Goal: Complete application form: Complete application form

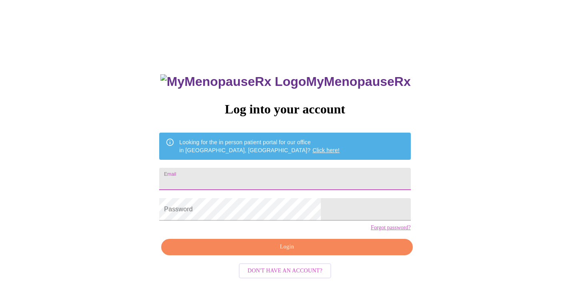
click at [269, 174] on input "Email" at bounding box center [284, 179] width 251 height 22
type input "[EMAIL_ADDRESS][DOMAIN_NAME]"
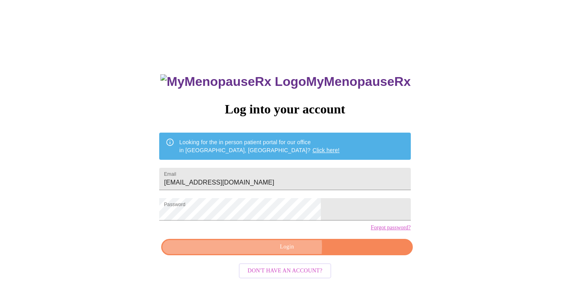
click at [279, 252] on span "Login" at bounding box center [286, 247] width 233 height 10
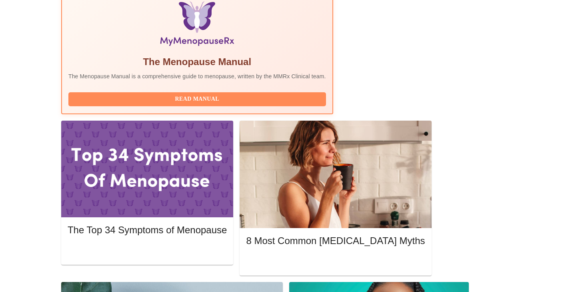
scroll to position [280, 0]
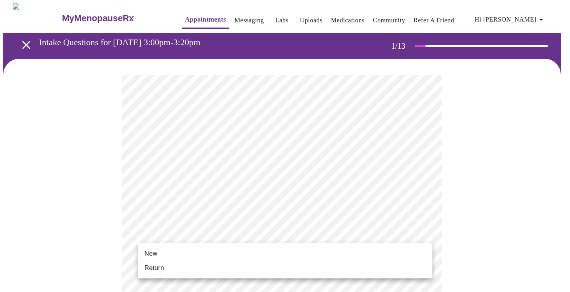
click at [158, 268] on span "Return" at bounding box center [154, 269] width 20 height 10
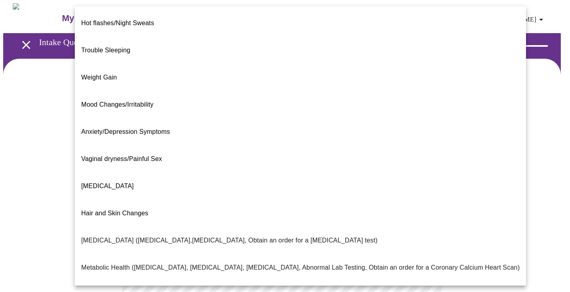
click at [423, 166] on body "MyMenopauseRx Appointments Messaging Labs Uploads Medications Community Refer a…" at bounding box center [284, 243] width 563 height 481
click at [127, 20] on span "Hot flashes/Night Sweats" at bounding box center [117, 23] width 73 height 7
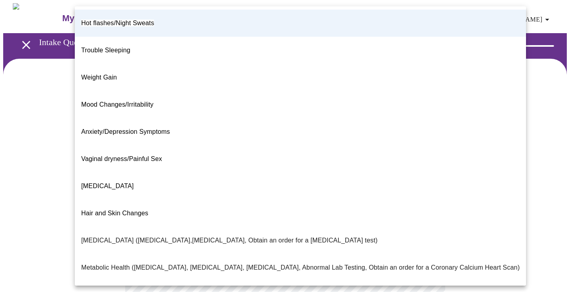
click at [426, 168] on body "MyMenopauseRx Appointments Messaging Labs Uploads Medications Community Refer a…" at bounding box center [287, 241] width 569 height 476
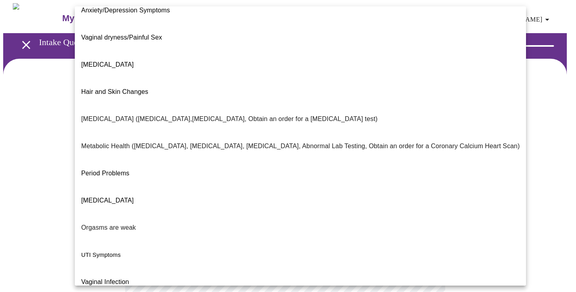
scroll to position [122, 0]
click at [36, 175] on div at bounding box center [288, 146] width 576 height 292
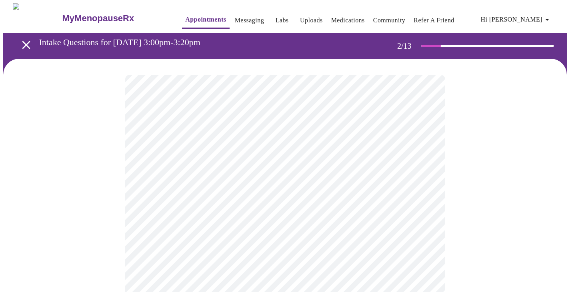
click at [423, 170] on body "MyMenopauseRx Appointments Messaging Labs Uploads Medications Community Refer a…" at bounding box center [284, 241] width 563 height 476
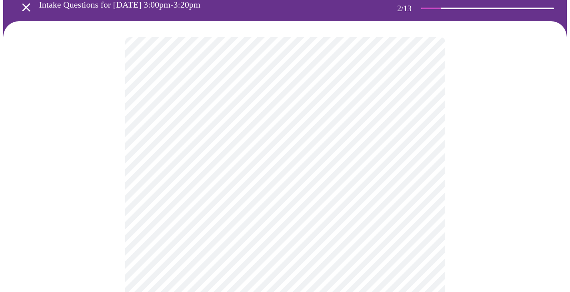
scroll to position [80, 0]
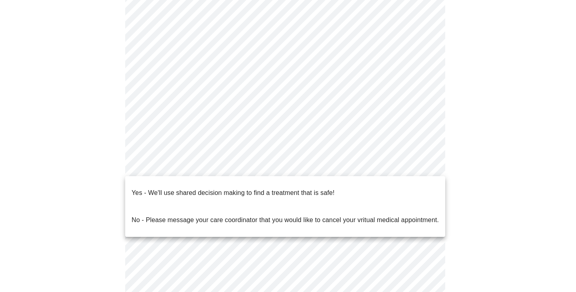
click at [422, 164] on body "MyMenopauseRx Appointments Messaging Labs Uploads Medications Community Refer a…" at bounding box center [287, 161] width 569 height 476
click at [300, 188] on p "Yes - We'll use shared decision making to find a treatment that is safe!" at bounding box center [233, 193] width 203 height 10
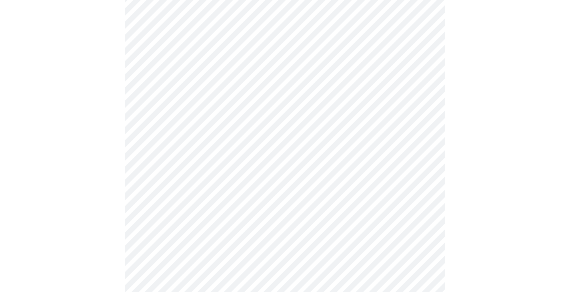
click at [505, 202] on div at bounding box center [284, 186] width 563 height 415
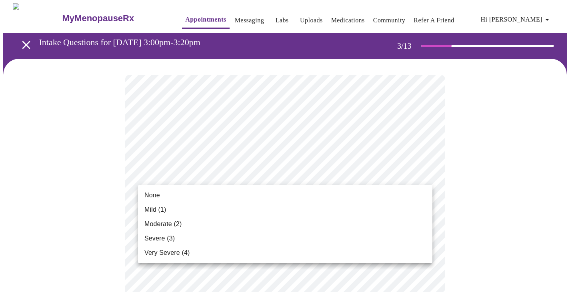
click at [156, 224] on span "Moderate (2)" at bounding box center [162, 225] width 37 height 10
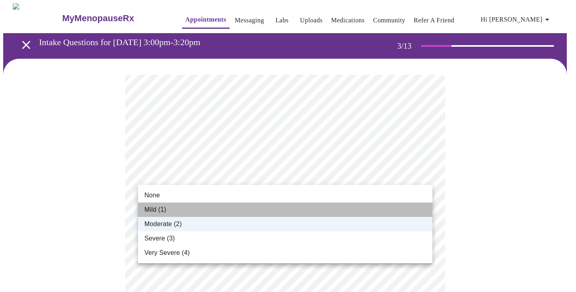
click at [155, 207] on span "Mild (1)" at bounding box center [155, 210] width 22 height 10
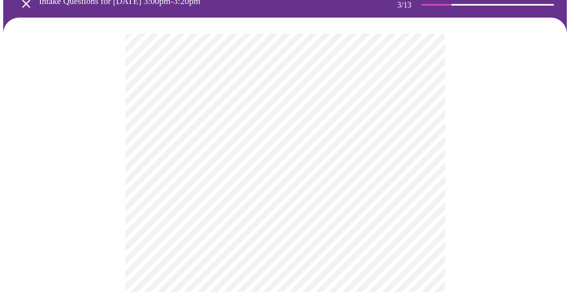
scroll to position [80, 0]
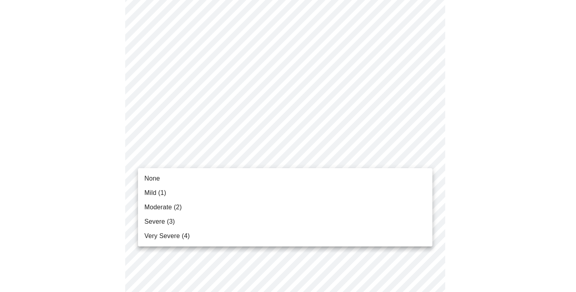
click at [150, 175] on span "None" at bounding box center [152, 179] width 16 height 10
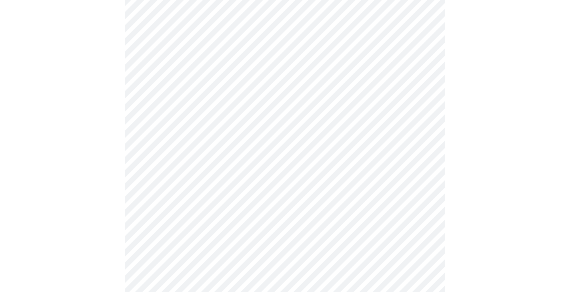
scroll to position [160, 0]
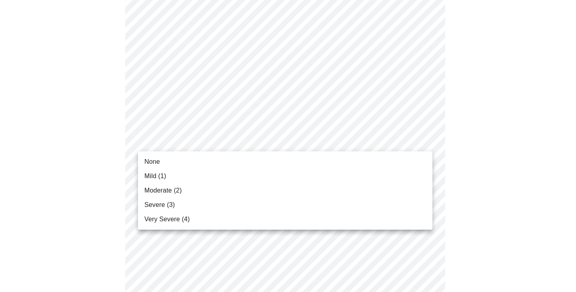
click at [166, 190] on span "Moderate (2)" at bounding box center [162, 191] width 37 height 10
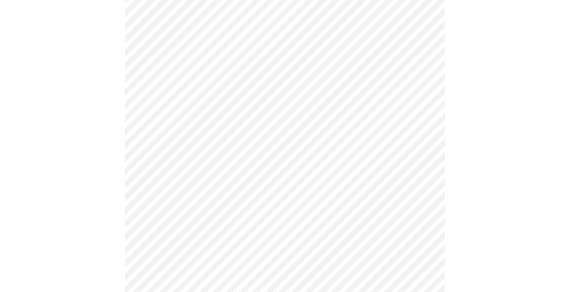
scroll to position [240, 0]
click at [164, 121] on body "MyMenopauseRx Appointments Messaging Labs Uploads Medications Community Refer a…" at bounding box center [284, 278] width 563 height 1030
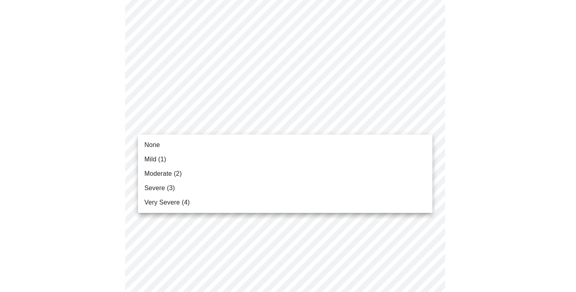
click at [159, 147] on span "None" at bounding box center [152, 145] width 16 height 10
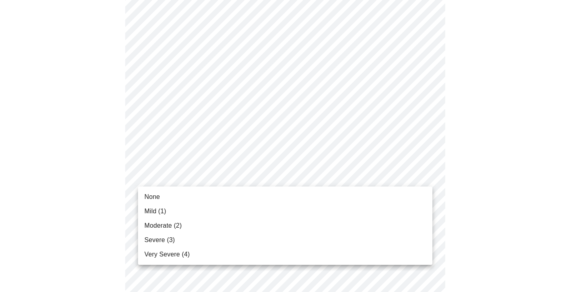
click at [163, 182] on body "MyMenopauseRx Appointments Messaging Labs Uploads Medications Community Refer a…" at bounding box center [287, 272] width 569 height 1019
click at [162, 230] on span "Moderate (2)" at bounding box center [162, 226] width 37 height 10
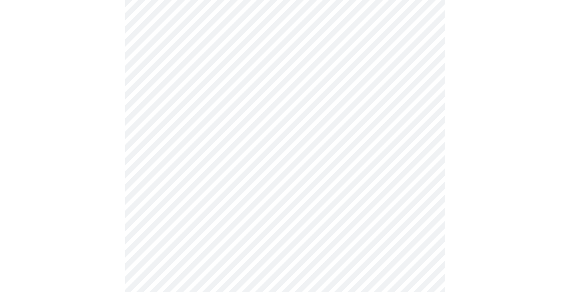
scroll to position [320, 0]
click at [147, 149] on body "MyMenopauseRx Appointments Messaging Labs Uploads Medications Community Refer a…" at bounding box center [287, 187] width 569 height 1008
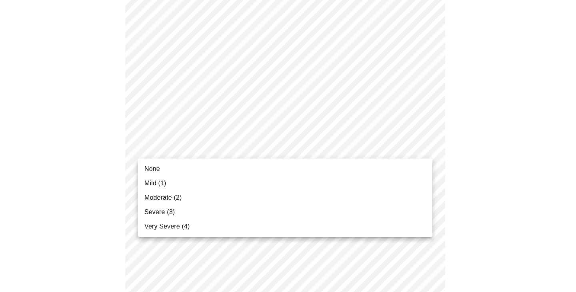
click at [152, 185] on span "Mild (1)" at bounding box center [155, 184] width 22 height 10
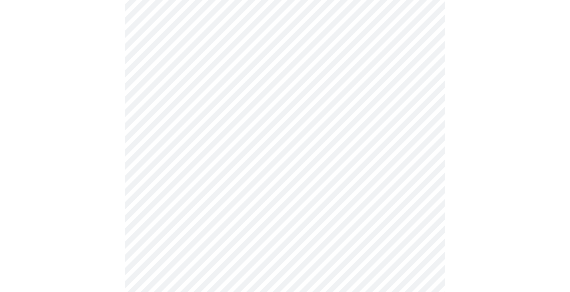
scroll to position [360, 0]
click at [174, 168] on body "MyMenopauseRx Appointments Messaging Labs Uploads Medications Community Refer a…" at bounding box center [284, 141] width 563 height 996
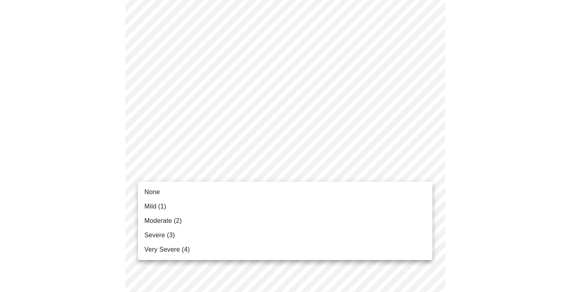
click at [165, 219] on span "Moderate (2)" at bounding box center [162, 221] width 37 height 10
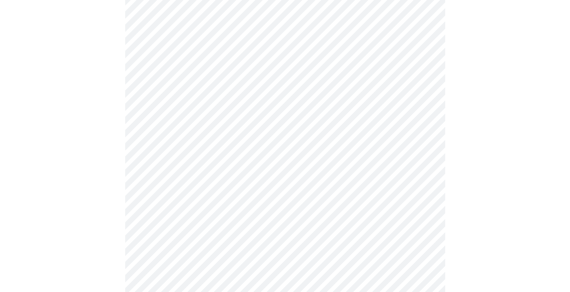
scroll to position [400, 0]
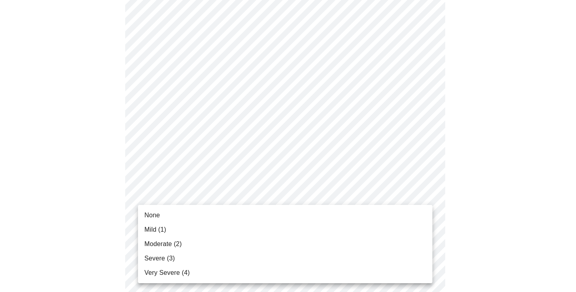
click at [185, 199] on body "MyMenopauseRx Appointments Messaging Labs Uploads Medications Community Refer a…" at bounding box center [287, 95] width 569 height 985
click at [168, 216] on li "None" at bounding box center [285, 215] width 294 height 14
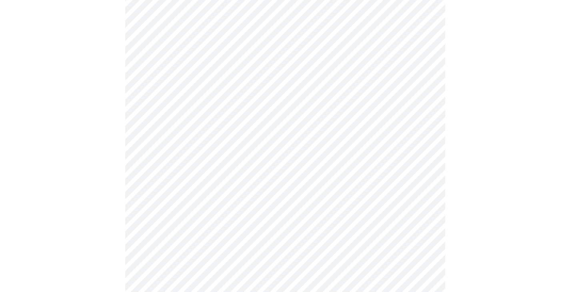
scroll to position [480, 0]
click at [196, 181] on body "MyMenopauseRx Appointments Messaging Labs Uploads Medications Community Refer a…" at bounding box center [284, 10] width 563 height 974
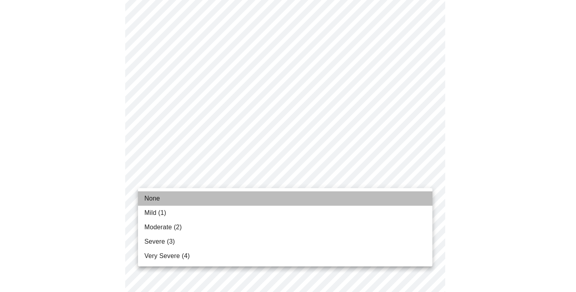
click at [175, 200] on li "None" at bounding box center [285, 199] width 294 height 14
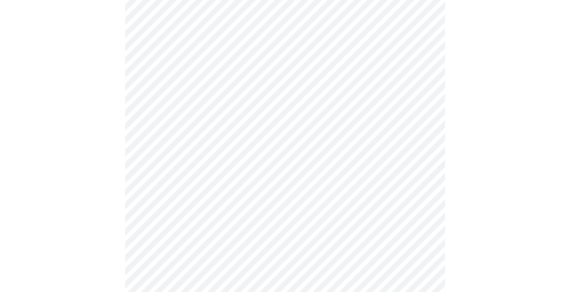
scroll to position [600, 0]
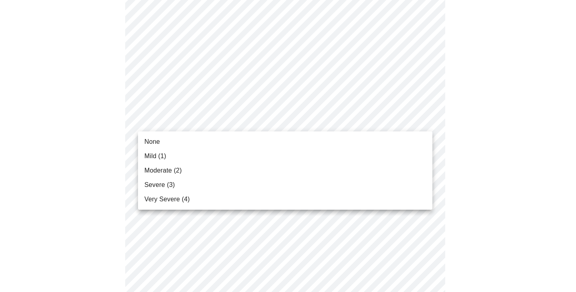
click at [155, 142] on span "None" at bounding box center [152, 142] width 16 height 10
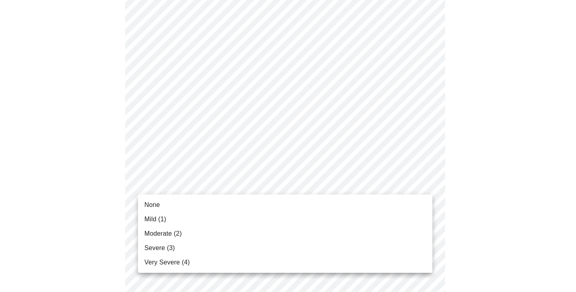
click at [157, 204] on span "None" at bounding box center [152, 205] width 16 height 10
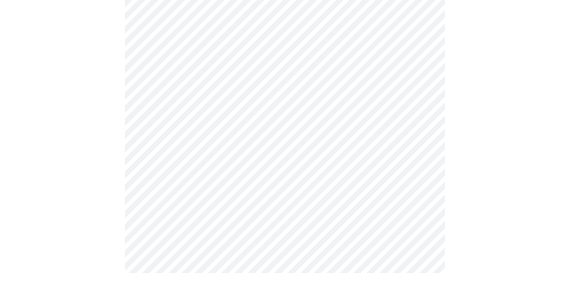
scroll to position [0, 0]
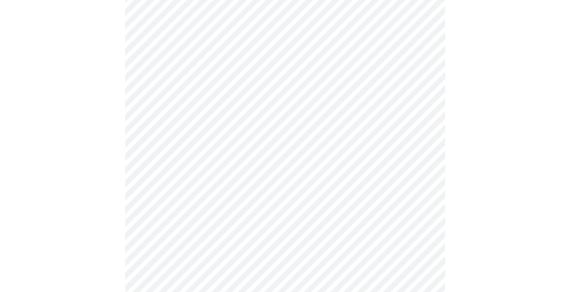
scroll to position [240, 0]
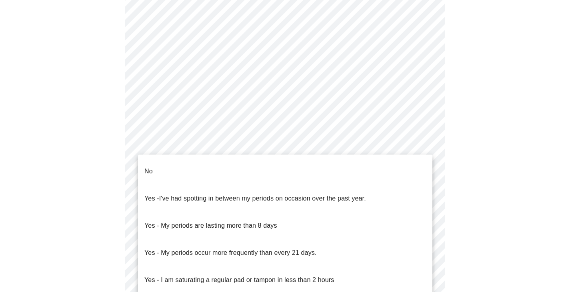
click at [152, 215] on body "MyMenopauseRx Appointments Messaging Labs Uploads Medications Community Refer a…" at bounding box center [287, 141] width 569 height 757
click at [151, 167] on p "No" at bounding box center [148, 172] width 8 height 10
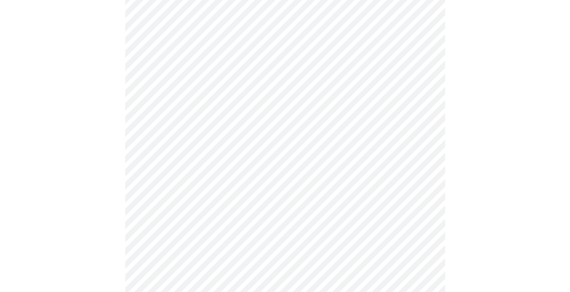
scroll to position [320, 0]
click at [154, 196] on body "MyMenopauseRx Appointments Messaging Labs Uploads Medications Community Refer a…" at bounding box center [284, 59] width 563 height 752
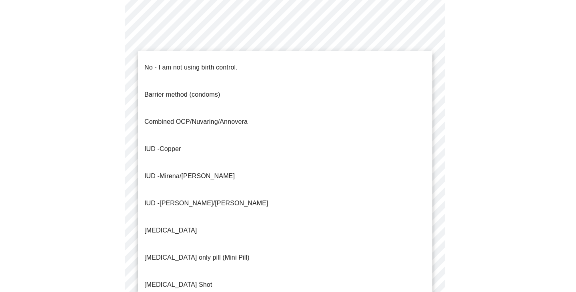
click at [172, 63] on p "No - I am not using birth control." at bounding box center [190, 68] width 93 height 10
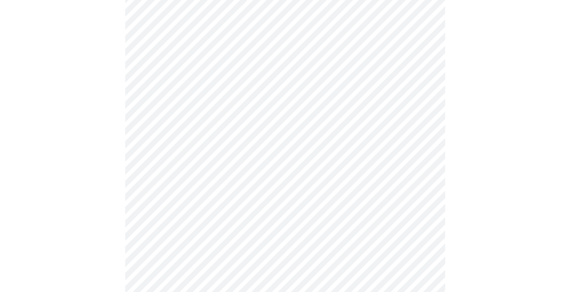
scroll to position [440, 0]
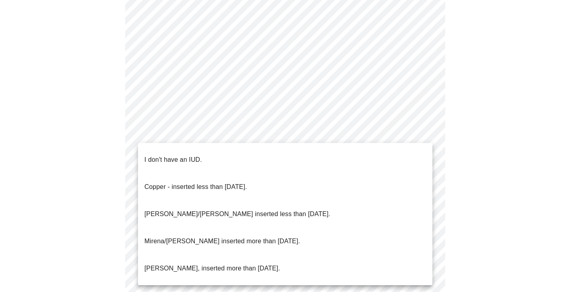
click at [168, 156] on p "I don't have an IUD." at bounding box center [173, 160] width 58 height 10
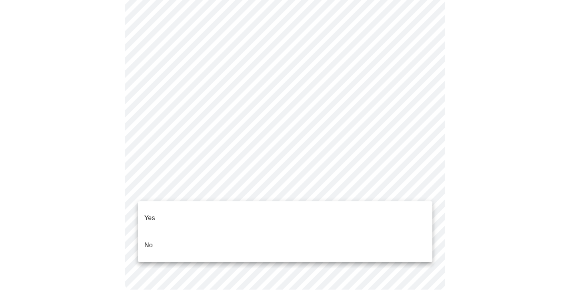
click at [147, 241] on p "No" at bounding box center [148, 246] width 8 height 10
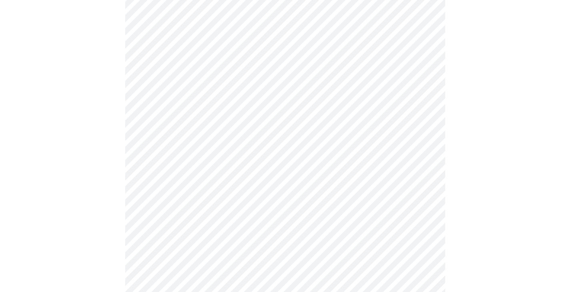
scroll to position [160, 0]
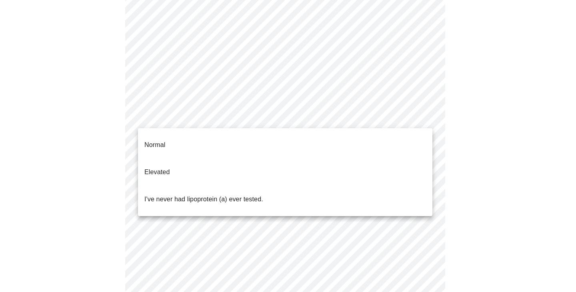
click at [425, 118] on body "MyMenopauseRx Appointments Messaging Labs Uploads Medications Community Refer a…" at bounding box center [287, 138] width 569 height 591
drag, startPoint x: 194, startPoint y: 183, endPoint x: 201, endPoint y: 181, distance: 7.4
click at [194, 195] on p "I've never had lipoprotein (a) ever tested." at bounding box center [203, 200] width 119 height 10
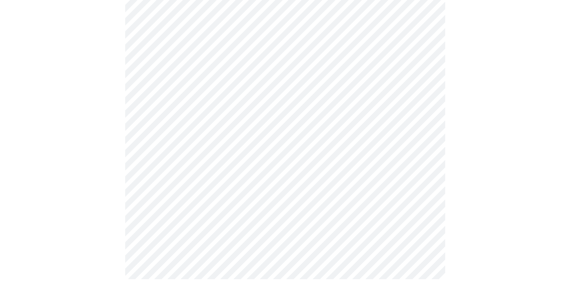
scroll to position [0, 0]
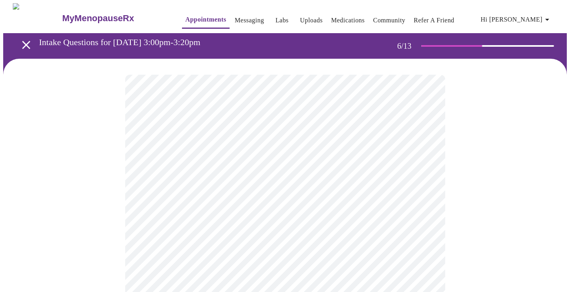
click at [481, 179] on div at bounding box center [284, 242] width 563 height 367
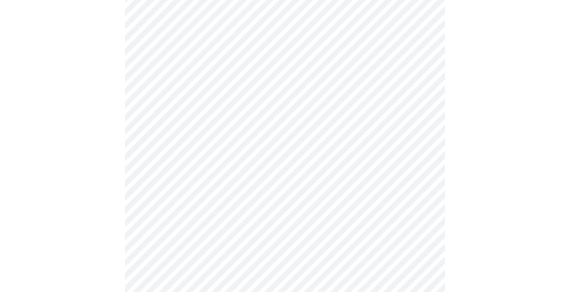
scroll to position [2119, 0]
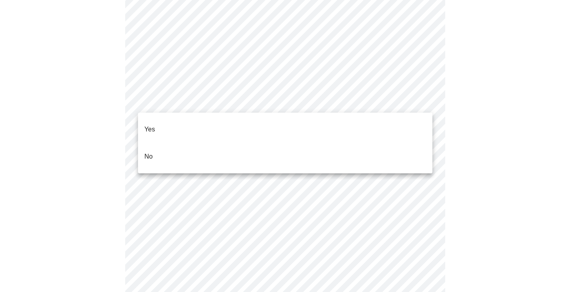
click at [167, 143] on li "No" at bounding box center [285, 156] width 294 height 27
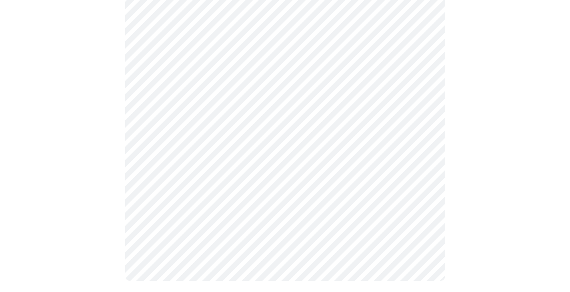
scroll to position [339, 0]
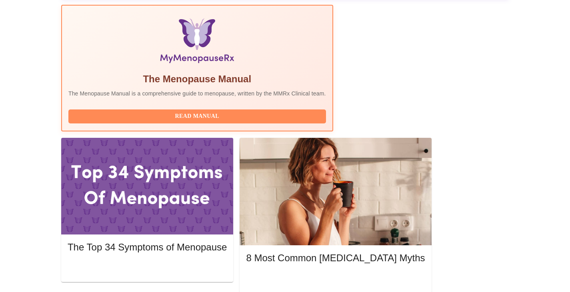
scroll to position [136, 0]
